Goal: Book appointment/travel/reservation

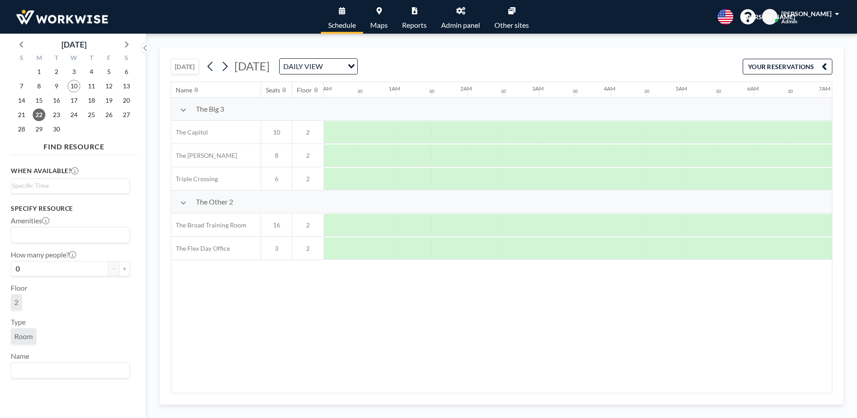
scroll to position [0, 992]
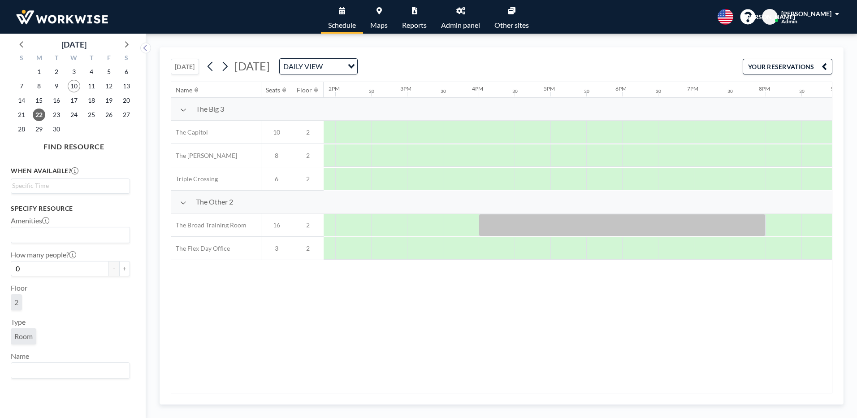
click at [186, 66] on button "[DATE]" at bounding box center [185, 67] width 28 height 16
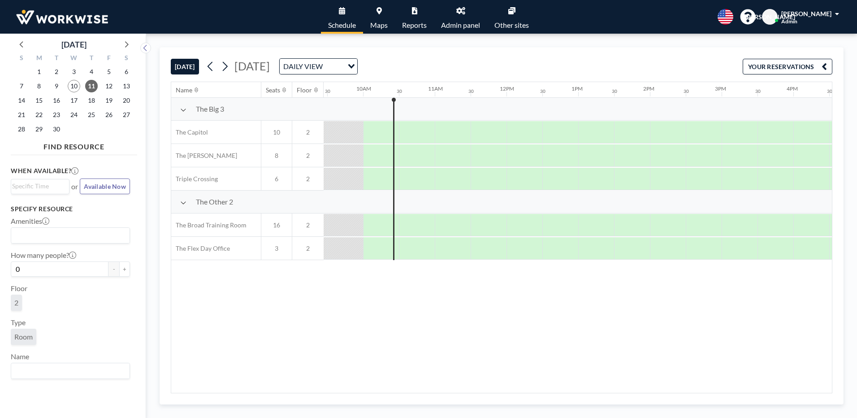
scroll to position [0, 681]
click at [415, 175] on div at bounding box center [413, 179] width 36 height 22
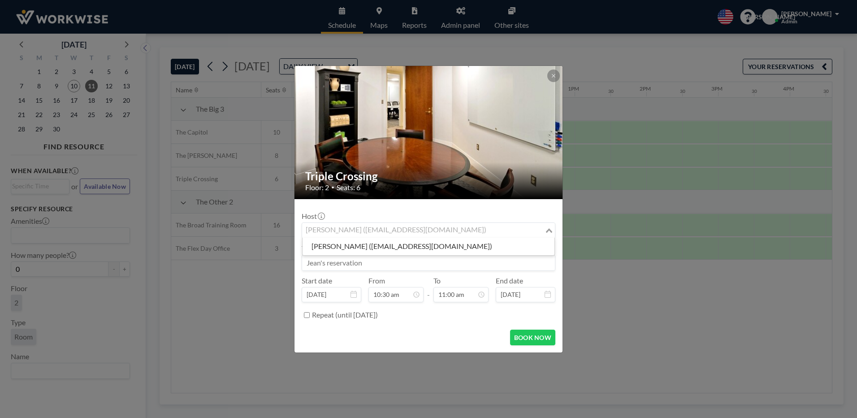
click at [368, 230] on div "[PERSON_NAME] ([EMAIL_ADDRESS][DOMAIN_NAME])" at bounding box center [423, 229] width 243 height 13
type input "g"
type input "G"
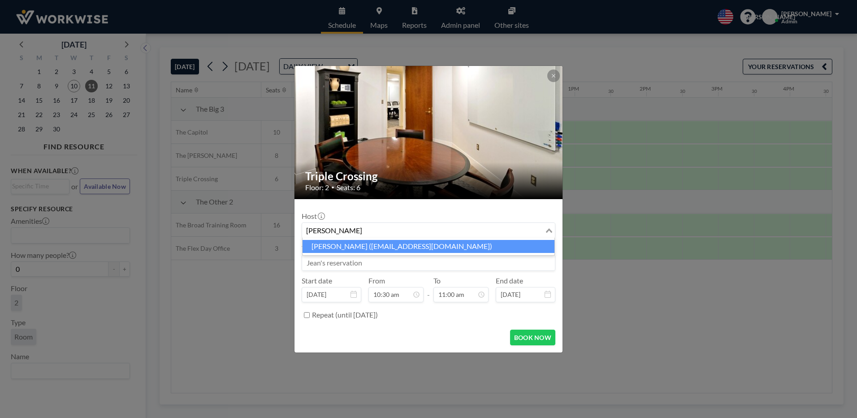
click at [384, 247] on li "[PERSON_NAME] ([EMAIL_ADDRESS][DOMAIN_NAME])" at bounding box center [429, 246] width 252 height 13
type input "[PERSON_NAME]"
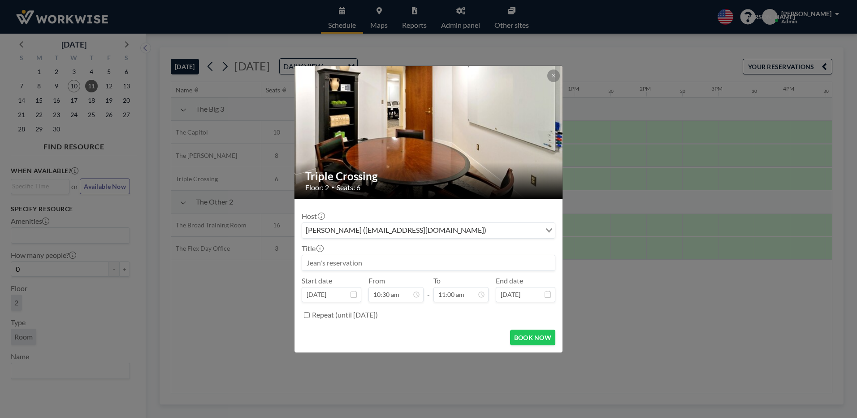
click at [346, 265] on input at bounding box center [428, 262] width 253 height 15
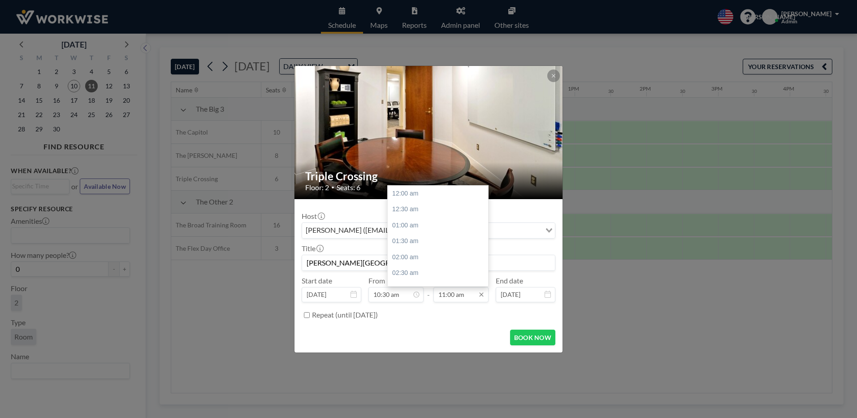
scroll to position [351, 0]
type input "[PERSON_NAME][GEOGRAPHIC_DATA]"
click at [460, 298] on input "11:00 am" at bounding box center [460, 294] width 55 height 15
click at [416, 206] on div "11:30 am" at bounding box center [440, 209] width 105 height 16
type input "11:30 am"
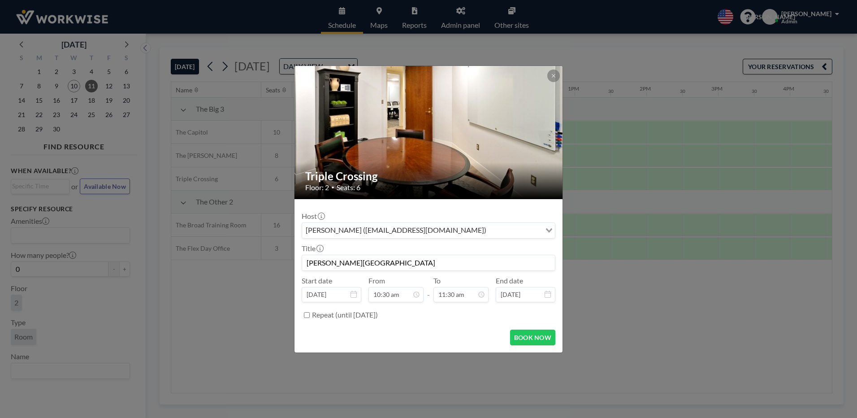
scroll to position [367, 0]
click at [523, 339] on button "BOOK NOW" at bounding box center [532, 337] width 45 height 16
